Goal: Find specific page/section: Find specific page/section

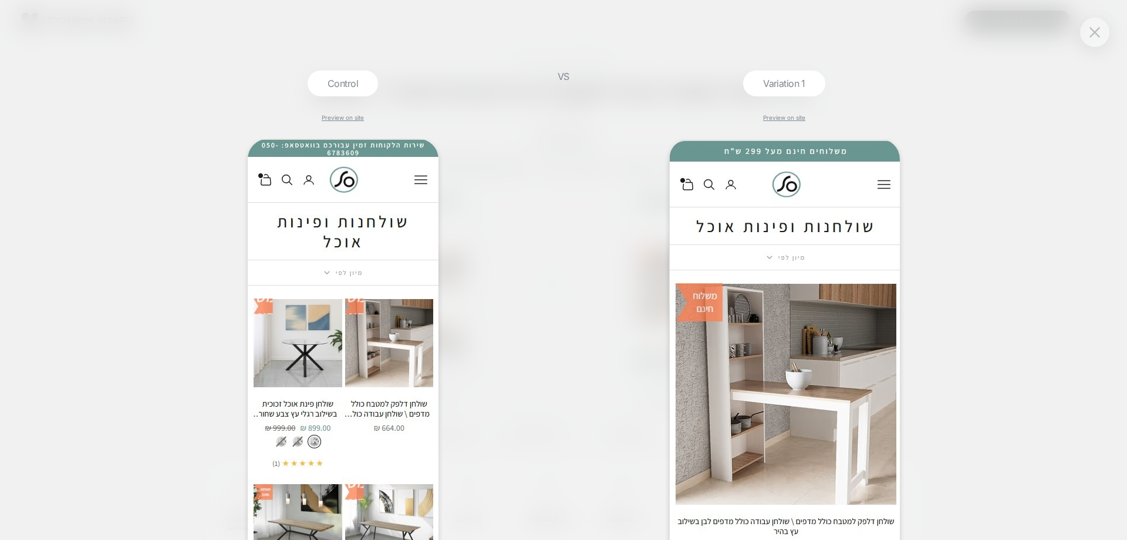
scroll to position [59, 0]
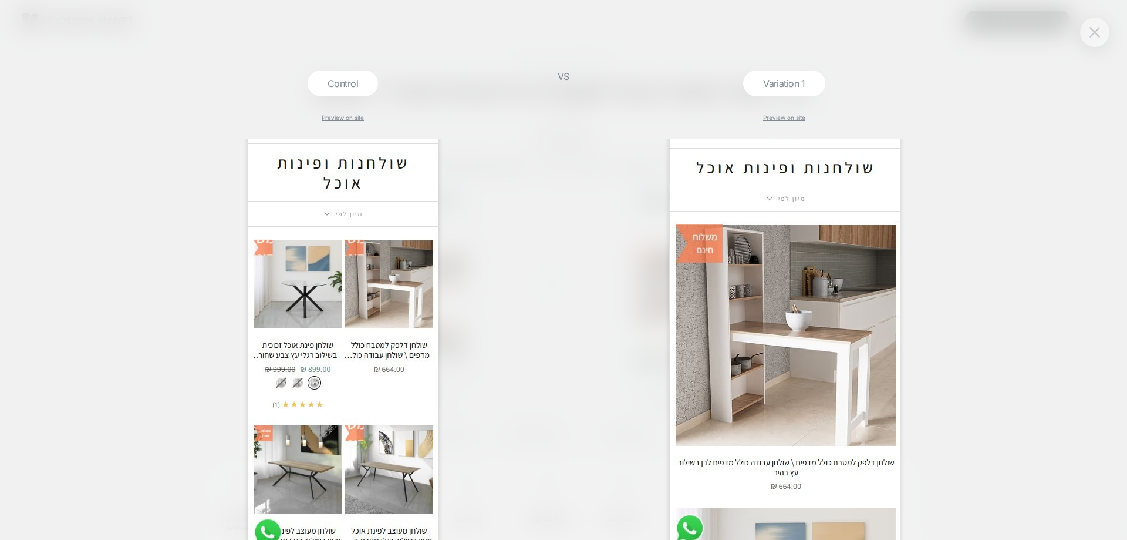
click at [1099, 29] on img at bounding box center [1095, 32] width 11 height 10
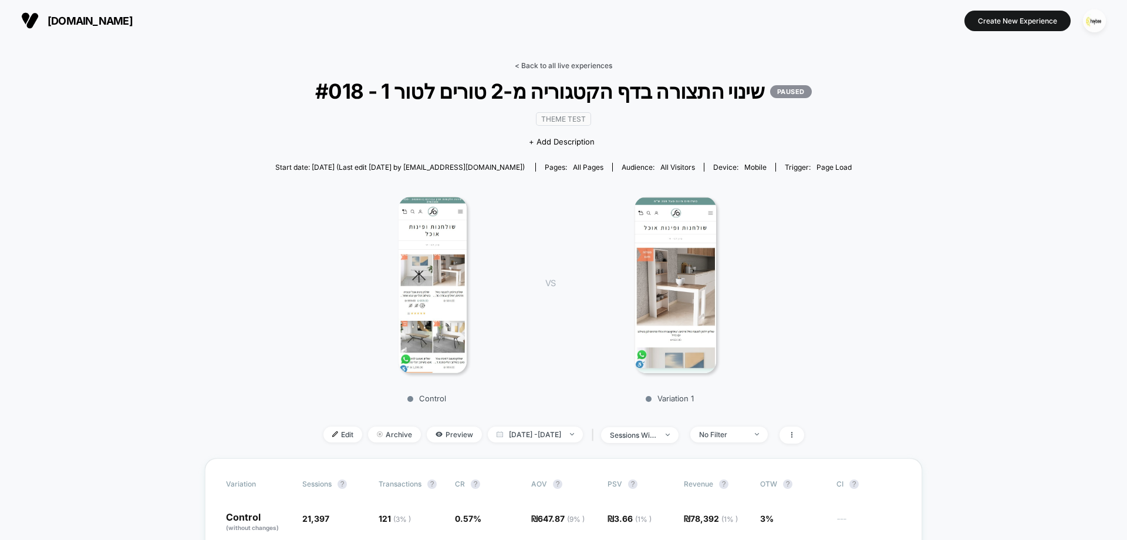
click at [579, 66] on link "< Back to all live experiences" at bounding box center [563, 65] width 97 height 9
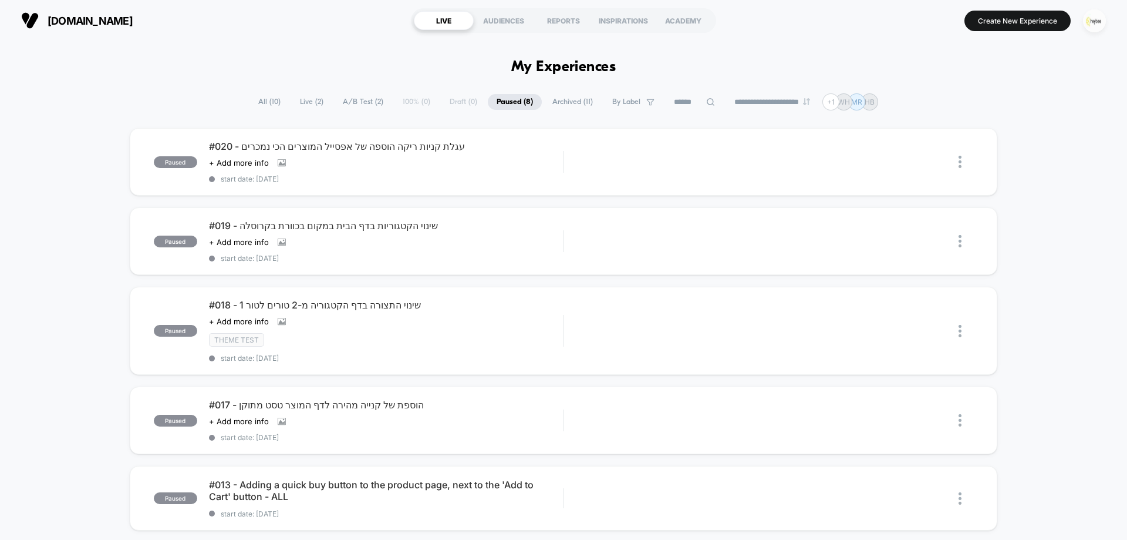
click at [1096, 25] on img "button" at bounding box center [1094, 20] width 23 height 23
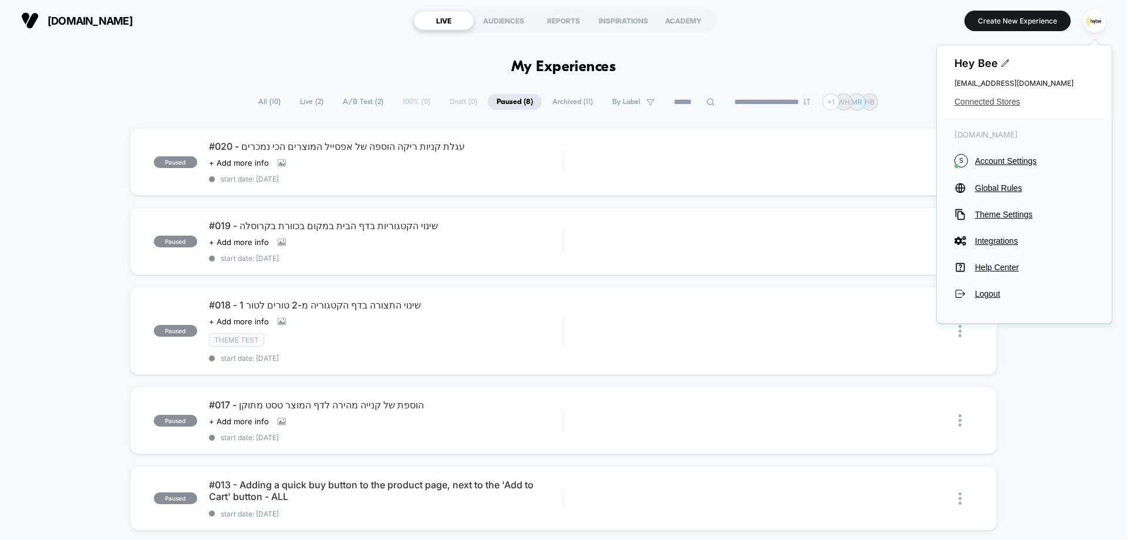
click at [986, 98] on span "Connected Stores" at bounding box center [1025, 101] width 140 height 9
